Goal: Navigation & Orientation: Find specific page/section

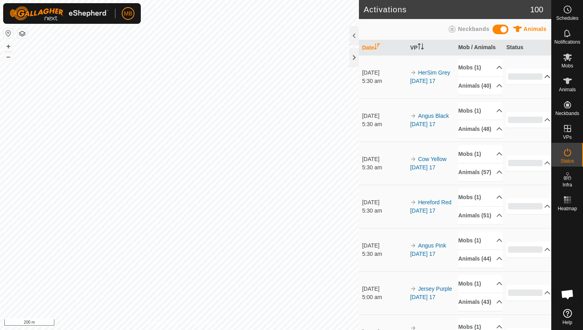
click at [545, 80] on p-accordion-header "0%" at bounding box center [529, 77] width 44 height 16
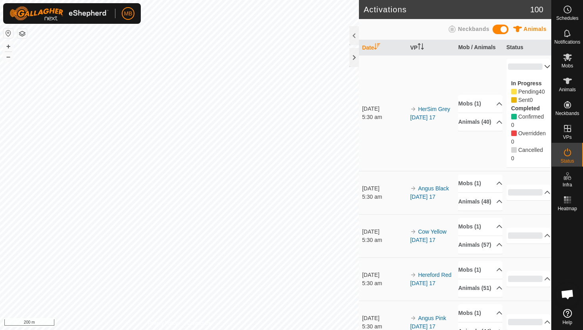
click at [542, 66] on p-accordion-header "0%" at bounding box center [529, 67] width 44 height 16
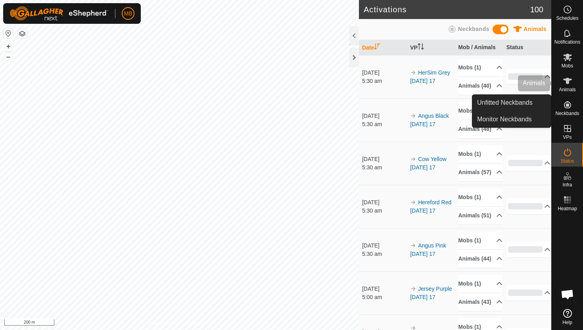
click at [569, 86] on es-animals-svg-icon at bounding box center [568, 81] width 14 height 13
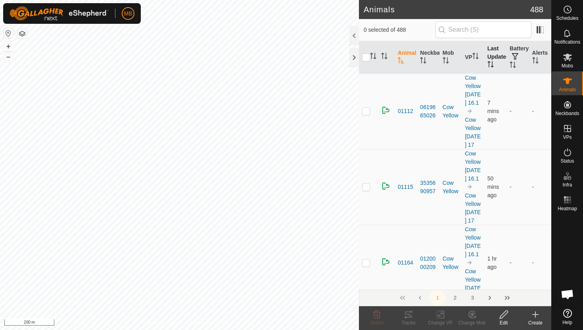
click at [492, 65] on icon "Activate to sort" at bounding box center [492, 64] width 1 height 6
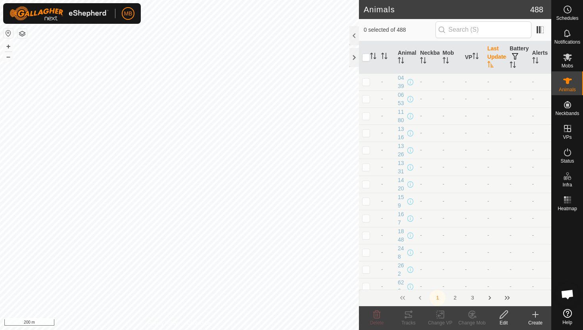
click at [496, 60] on th "Last Updated" at bounding box center [495, 57] width 22 height 33
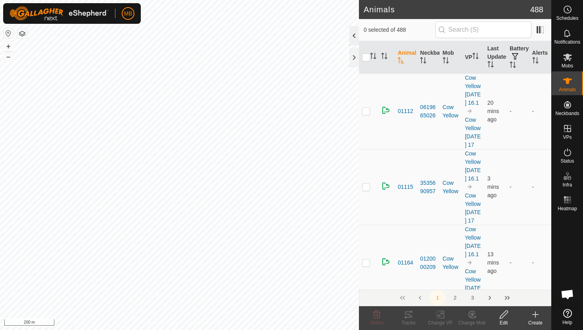
click at [353, 36] on div at bounding box center [354, 35] width 10 height 19
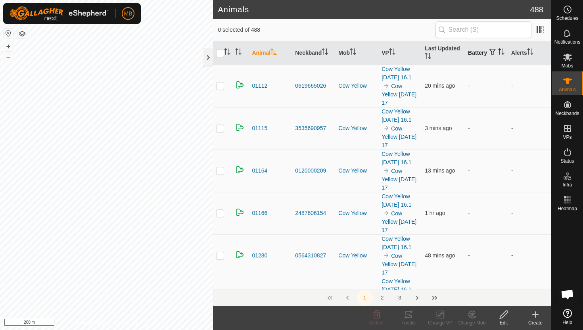
click at [498, 55] on icon "Activate to sort" at bounding box center [501, 51] width 6 height 6
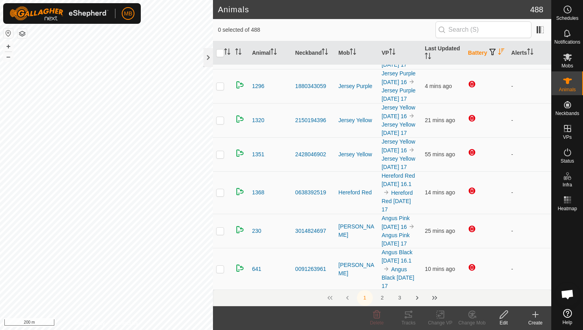
scroll to position [224, 0]
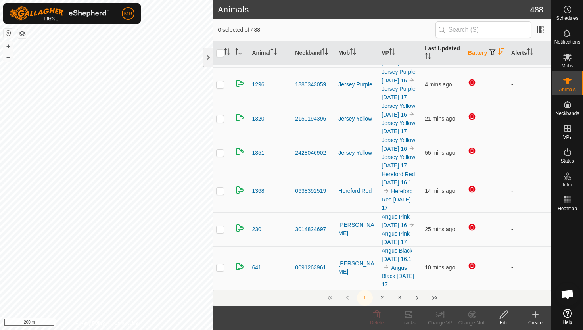
click at [428, 54] on icon "Activate to sort" at bounding box center [428, 56] width 6 height 6
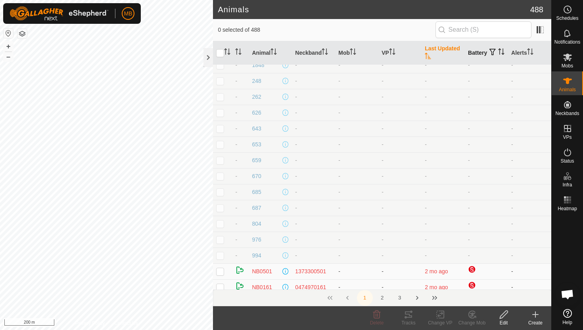
scroll to position [119, 0]
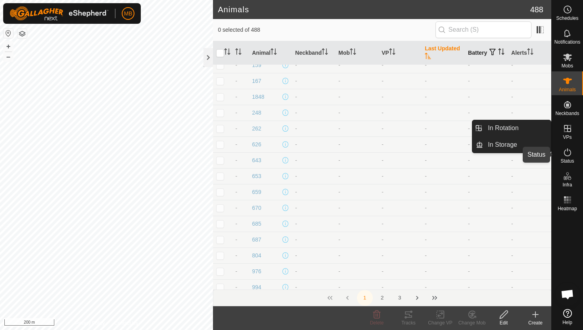
click at [566, 152] on icon at bounding box center [568, 153] width 10 height 10
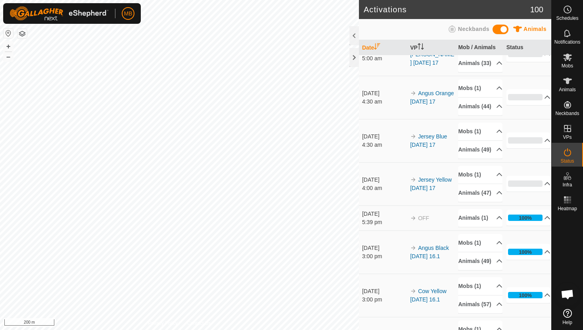
scroll to position [285, 0]
